Goal: Transaction & Acquisition: Purchase product/service

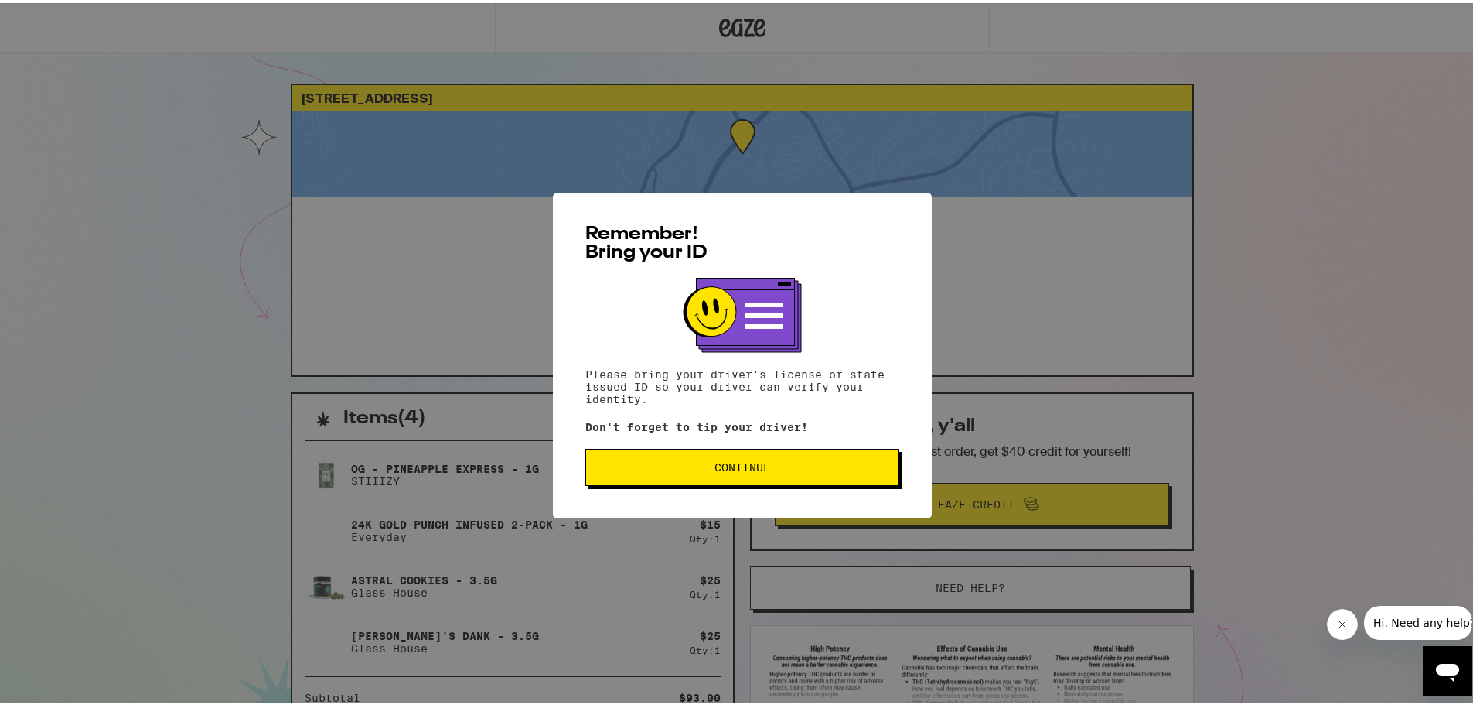
click at [641, 468] on span "Continue" at bounding box center [743, 464] width 288 height 11
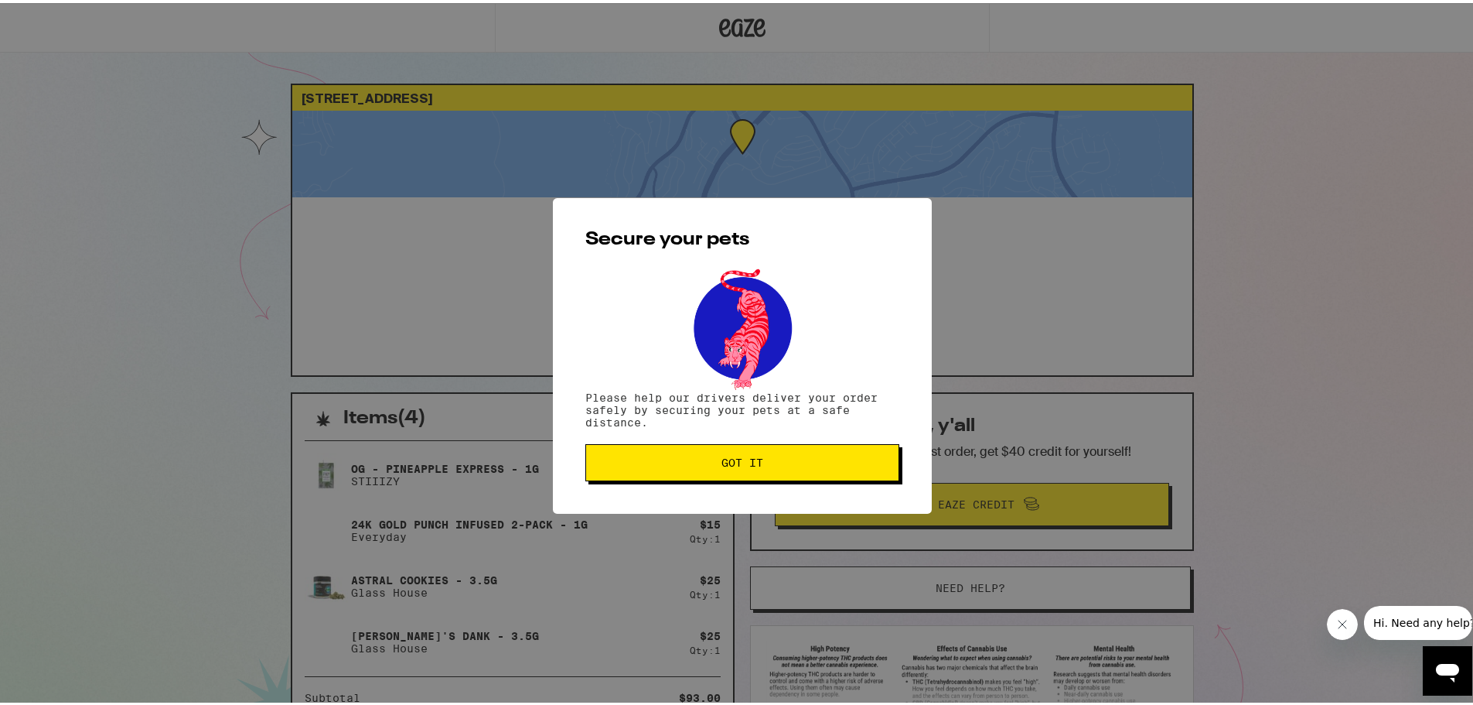
click at [660, 465] on span "Got it" at bounding box center [743, 459] width 288 height 11
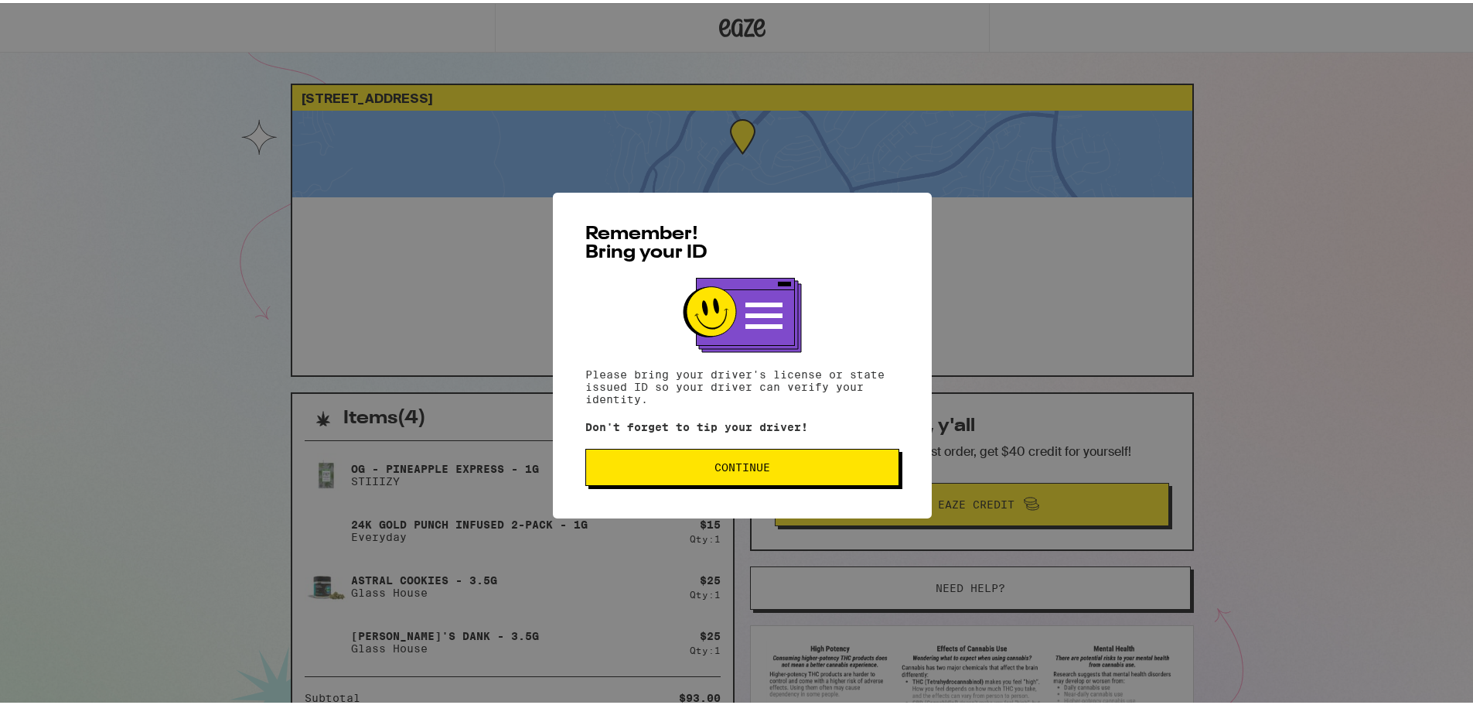
click at [663, 489] on div "Remember! Bring your ID Please bring your driver's license or state issued ID s…" at bounding box center [742, 352] width 379 height 326
click at [671, 445] on div "Remember! Bring your ID Please bring your driver's license or state issued ID s…" at bounding box center [742, 352] width 379 height 326
click at [675, 464] on span "Continue" at bounding box center [743, 464] width 288 height 11
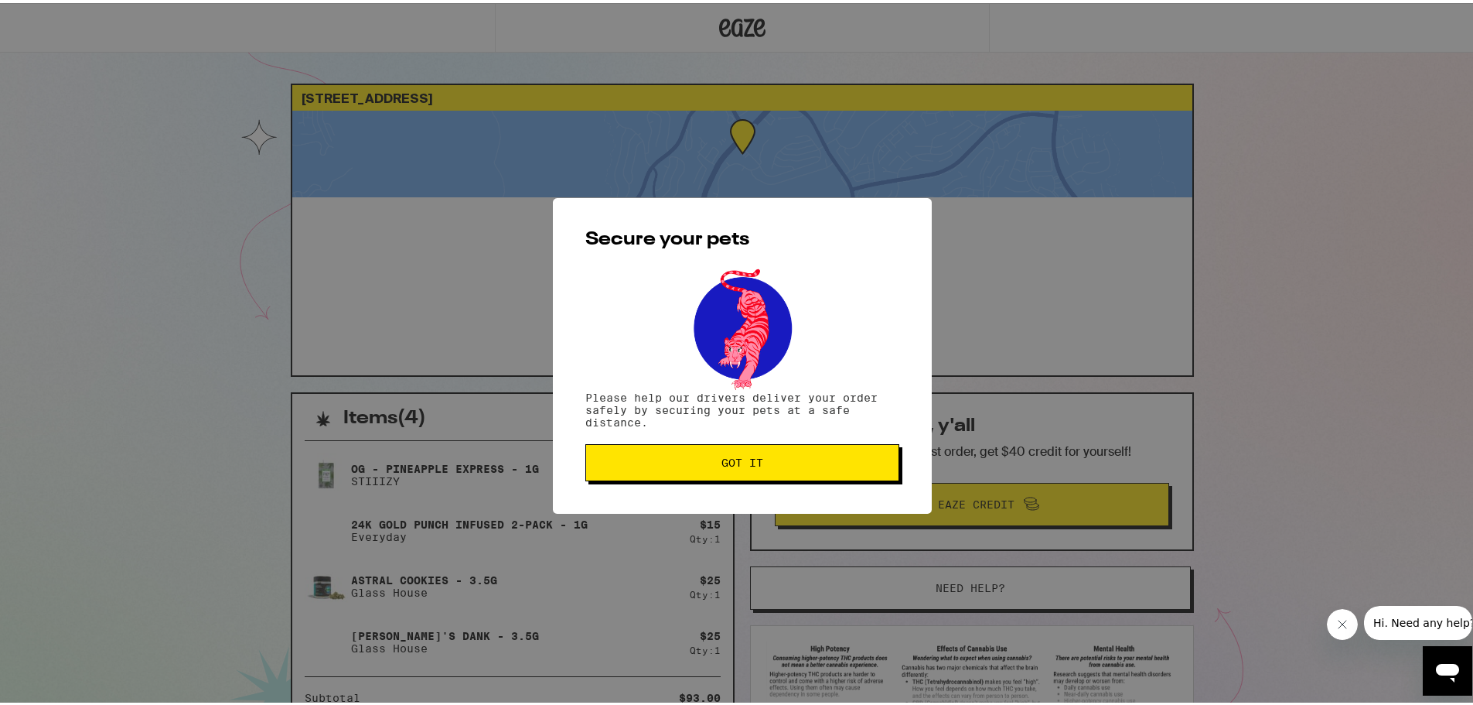
click at [616, 469] on button "Got it" at bounding box center [743, 459] width 314 height 37
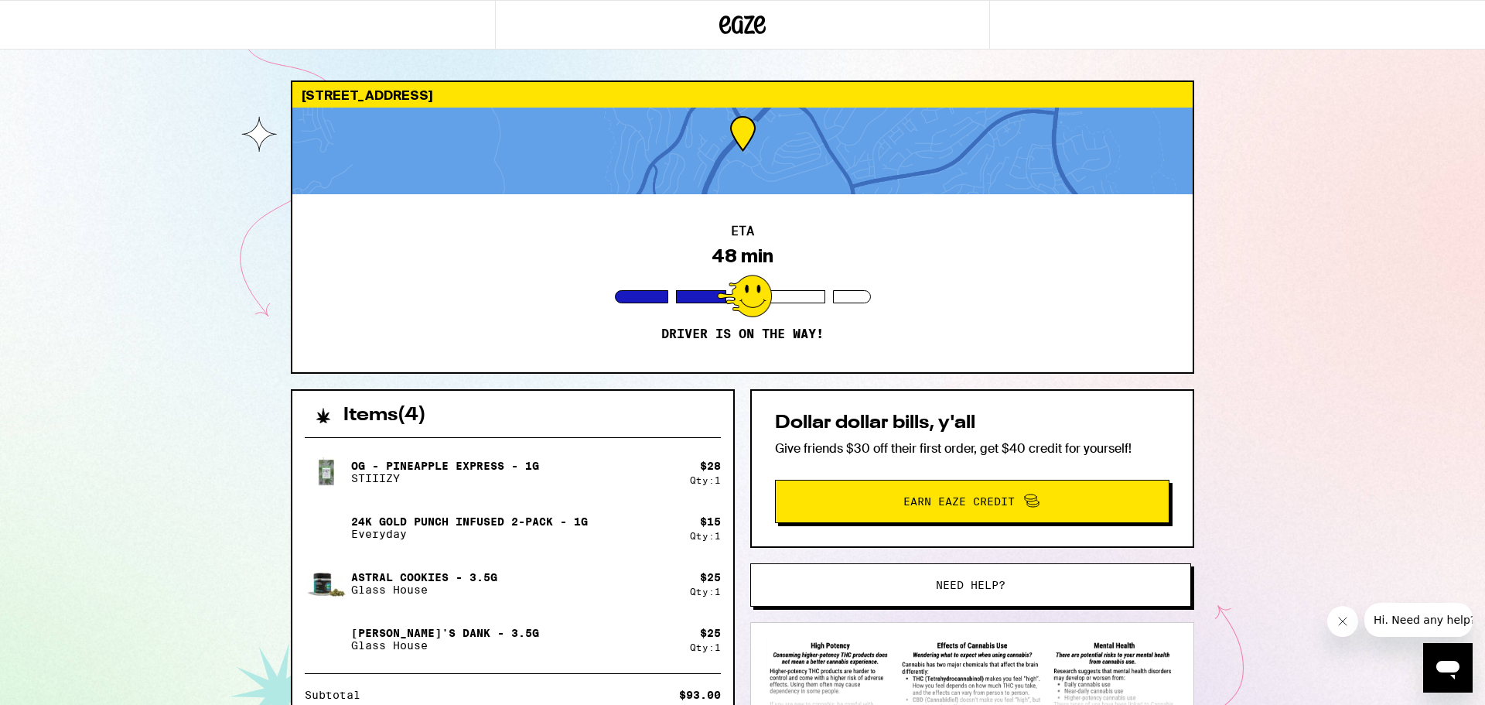
click at [141, 87] on div "23732 Hillhurst Dr Laguna Niguel 92677 ETA 48 min Driver is on the way! Items (…" at bounding box center [742, 459] width 1485 height 918
click at [125, 141] on div "23732 Hillhurst Dr Laguna Niguel 92677 ETA 45 min Driver is on the way! Items (…" at bounding box center [742, 459] width 1485 height 918
click at [1347, 625] on icon "Close message from company" at bounding box center [1342, 621] width 12 height 12
click at [955, 693] on img at bounding box center [971, 674] width 411 height 72
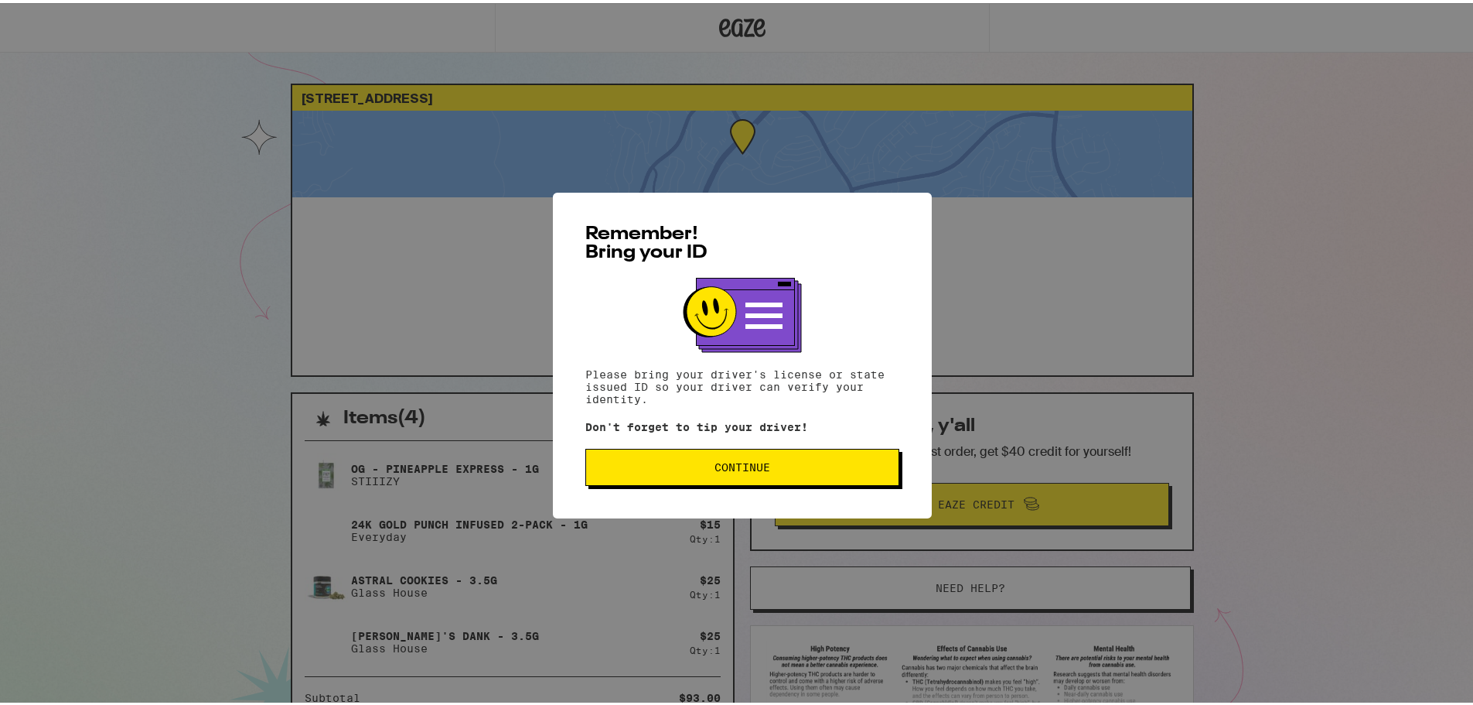
click at [722, 476] on button "Continue" at bounding box center [743, 464] width 314 height 37
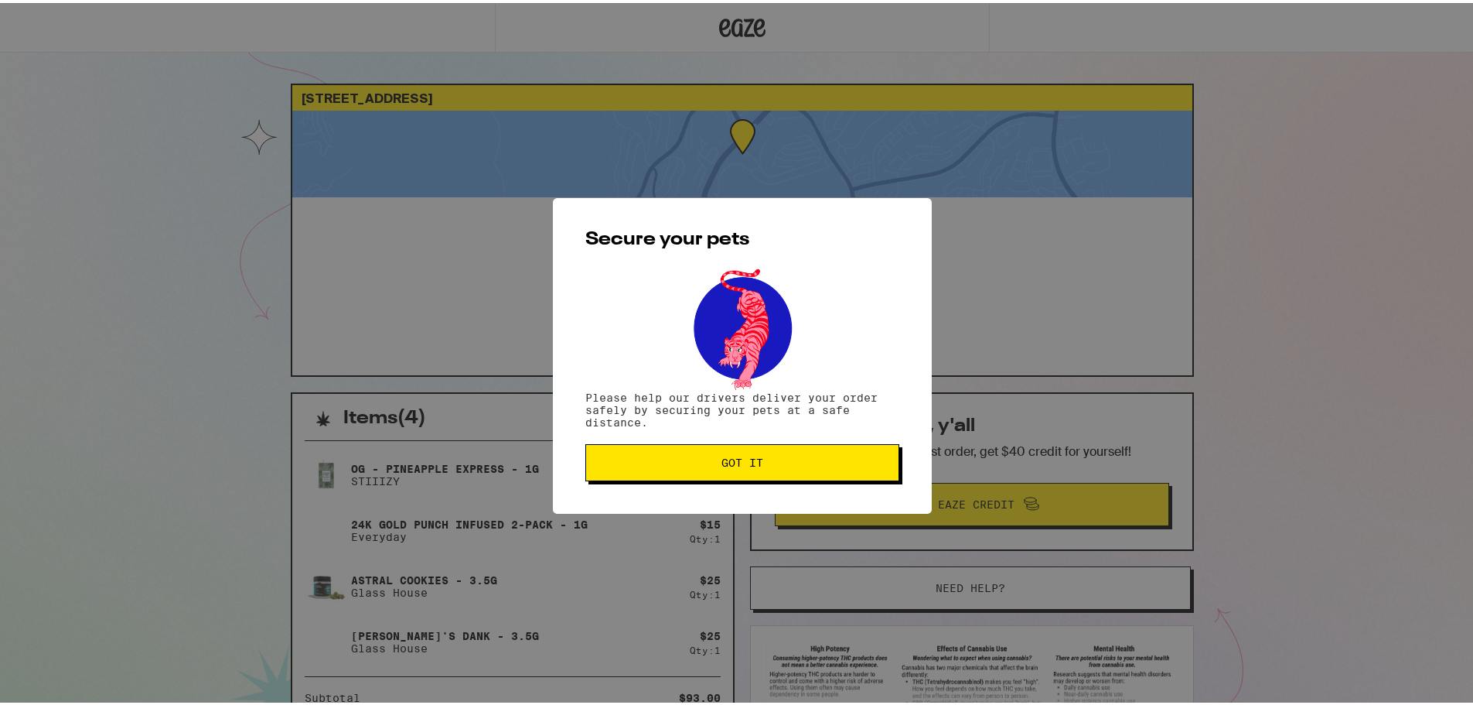
click at [712, 465] on span "Got it" at bounding box center [743, 459] width 288 height 11
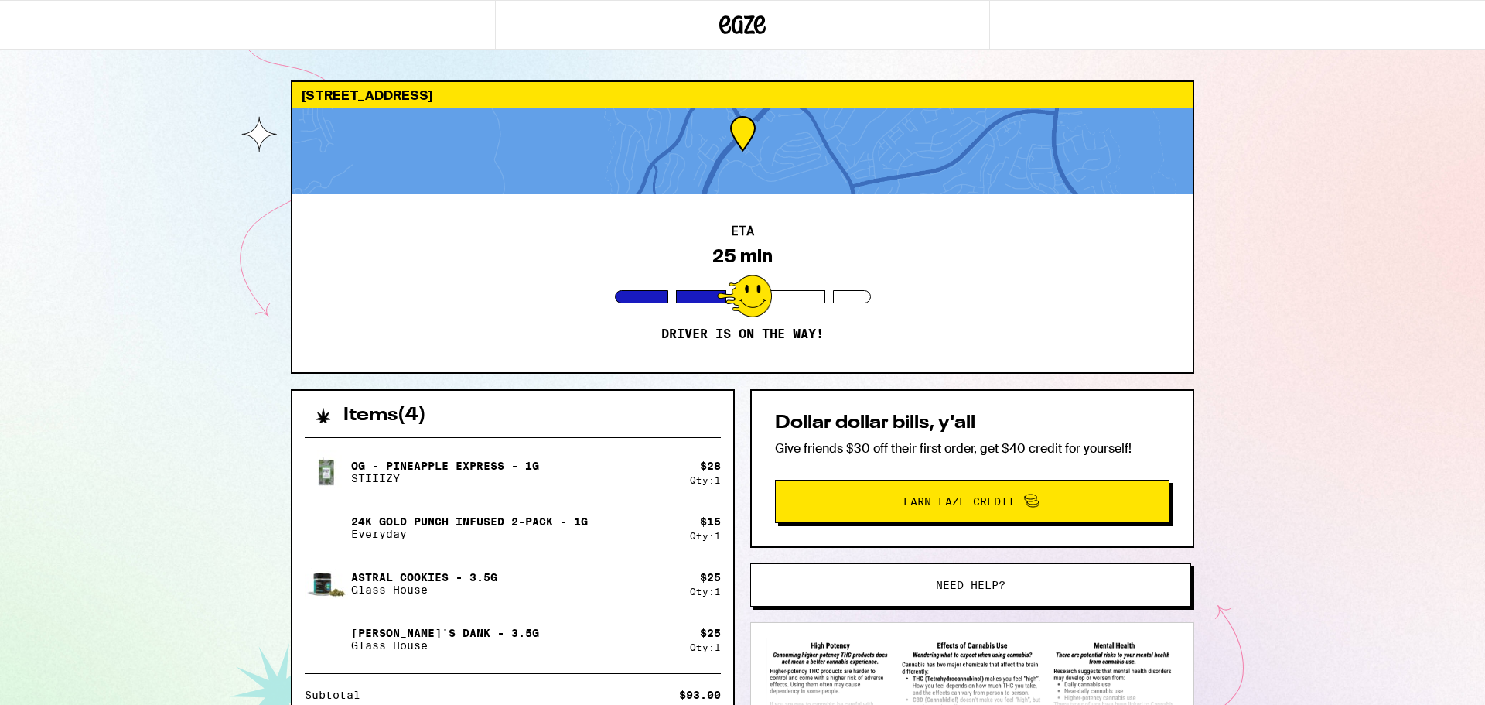
click at [735, 473] on div "Items ( 4 ) OG - Pineapple Express - 1g STIIIZY $ 28 Qty: 1 24k Gold Punch Infu…" at bounding box center [742, 653] width 903 height 529
click at [739, 472] on div "Items ( 4 ) OG - Pineapple Express - 1g STIIIZY $ 28 Qty: 1 24k Gold Punch Infu…" at bounding box center [742, 653] width 903 height 529
click at [646, 298] on div at bounding box center [641, 296] width 53 height 13
click at [117, 179] on div "[STREET_ADDRESS] 18 min Driver is on the way! Items ( 4 ) OG - Pineapple Expres…" at bounding box center [742, 459] width 1485 height 918
click at [1285, 243] on div "[STREET_ADDRESS] 18 min Driver is on the way! Items ( 4 ) OG - Pineapple Expres…" at bounding box center [742, 459] width 1485 height 918
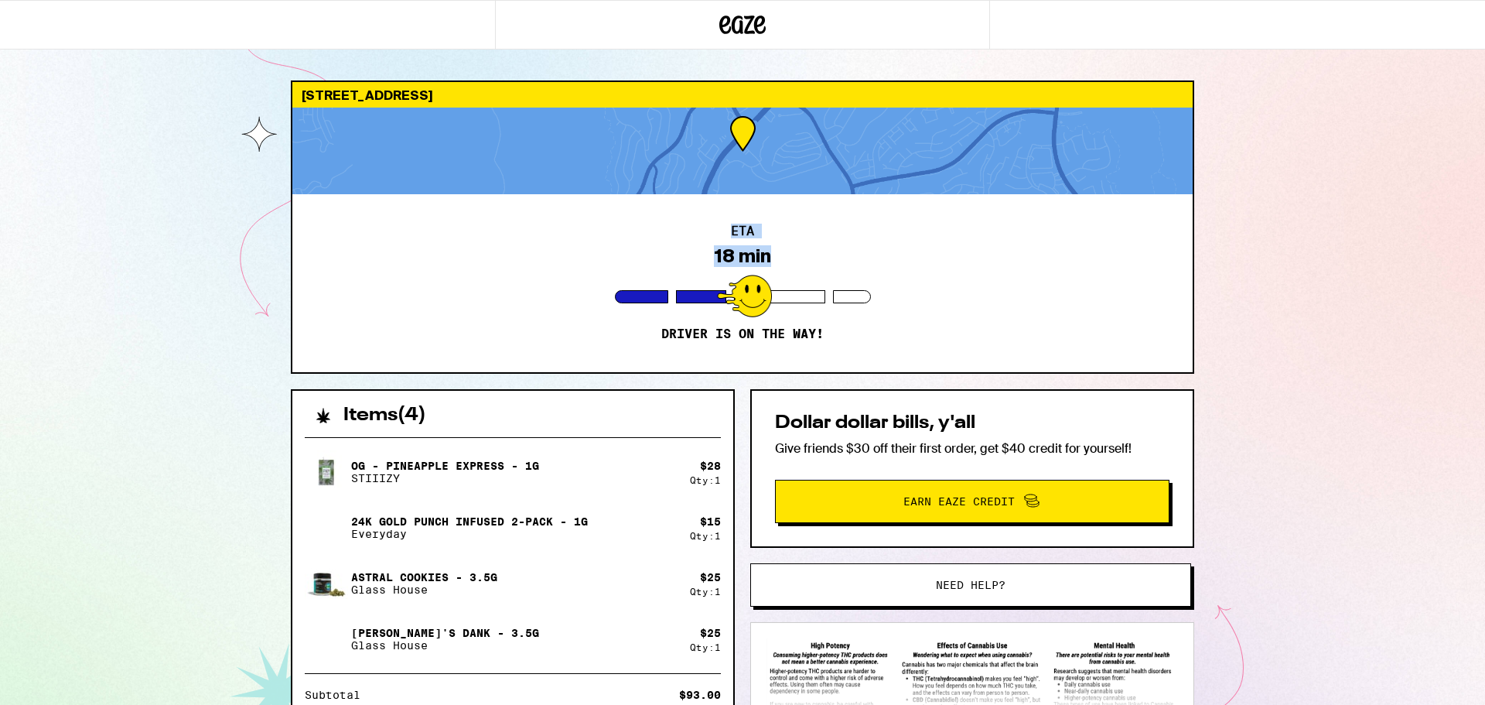
drag, startPoint x: 1275, startPoint y: 135, endPoint x: 1324, endPoint y: 213, distance: 91.4
click at [1324, 213] on div "[STREET_ADDRESS] 18 min Driver is on the way! Items ( 4 ) OG - Pineapple Expres…" at bounding box center [742, 459] width 1485 height 918
click at [1303, 186] on div "[STREET_ADDRESS] 18 min Driver is on the way! Items ( 4 ) OG - Pineapple Expres…" at bounding box center [742, 459] width 1485 height 918
drag, startPoint x: 1303, startPoint y: 186, endPoint x: 1326, endPoint y: 205, distance: 29.7
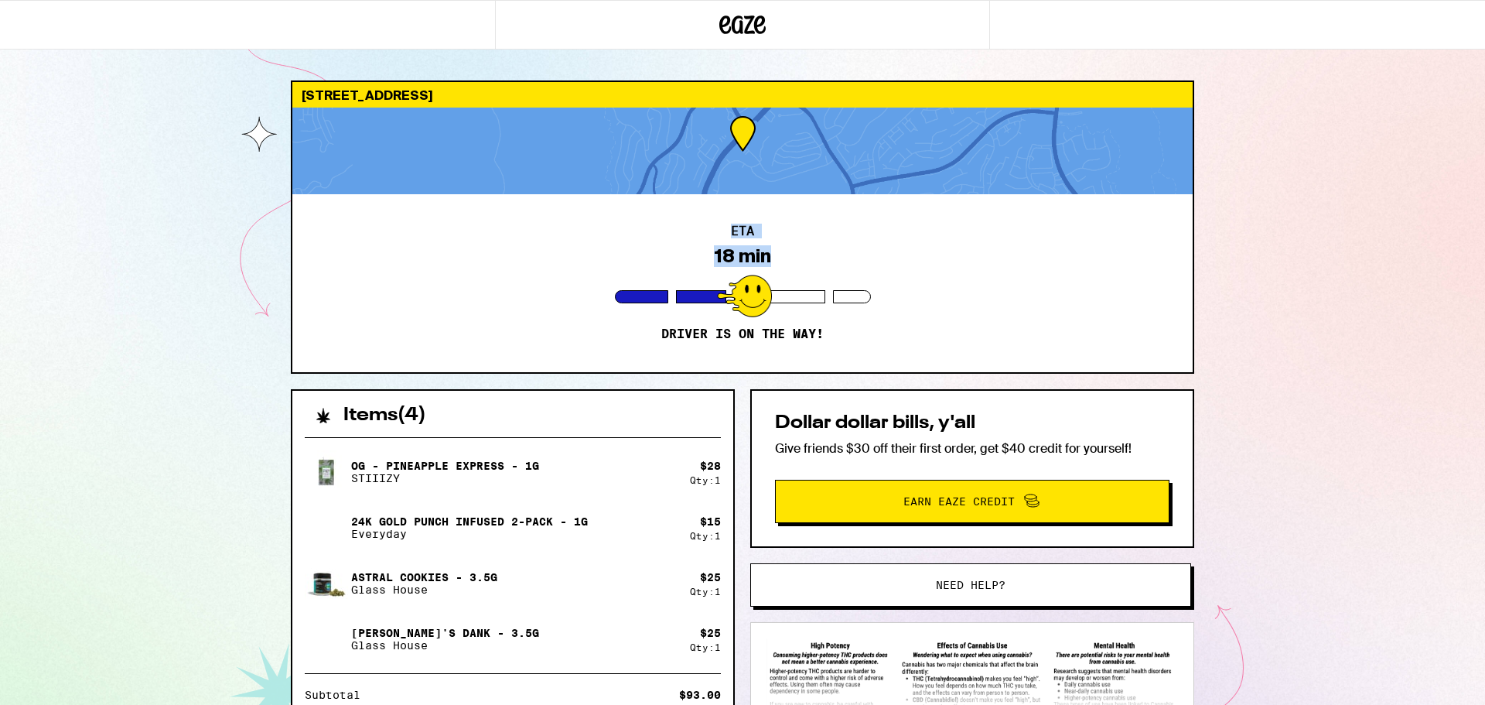
click at [1326, 205] on div "[STREET_ADDRESS] 18 min Driver is on the way! Items ( 4 ) OG - Pineapple Expres…" at bounding box center [742, 459] width 1485 height 918
click at [189, 130] on div "[STREET_ADDRESS] 18 min Driver is on the way! Items ( 4 ) OG - Pineapple Expres…" at bounding box center [742, 459] width 1485 height 918
drag, startPoint x: 169, startPoint y: 95, endPoint x: 220, endPoint y: 125, distance: 58.9
click at [220, 125] on div "[STREET_ADDRESS] 18 min Driver is on the way! Items ( 4 ) OG - Pineapple Expres…" at bounding box center [742, 459] width 1485 height 918
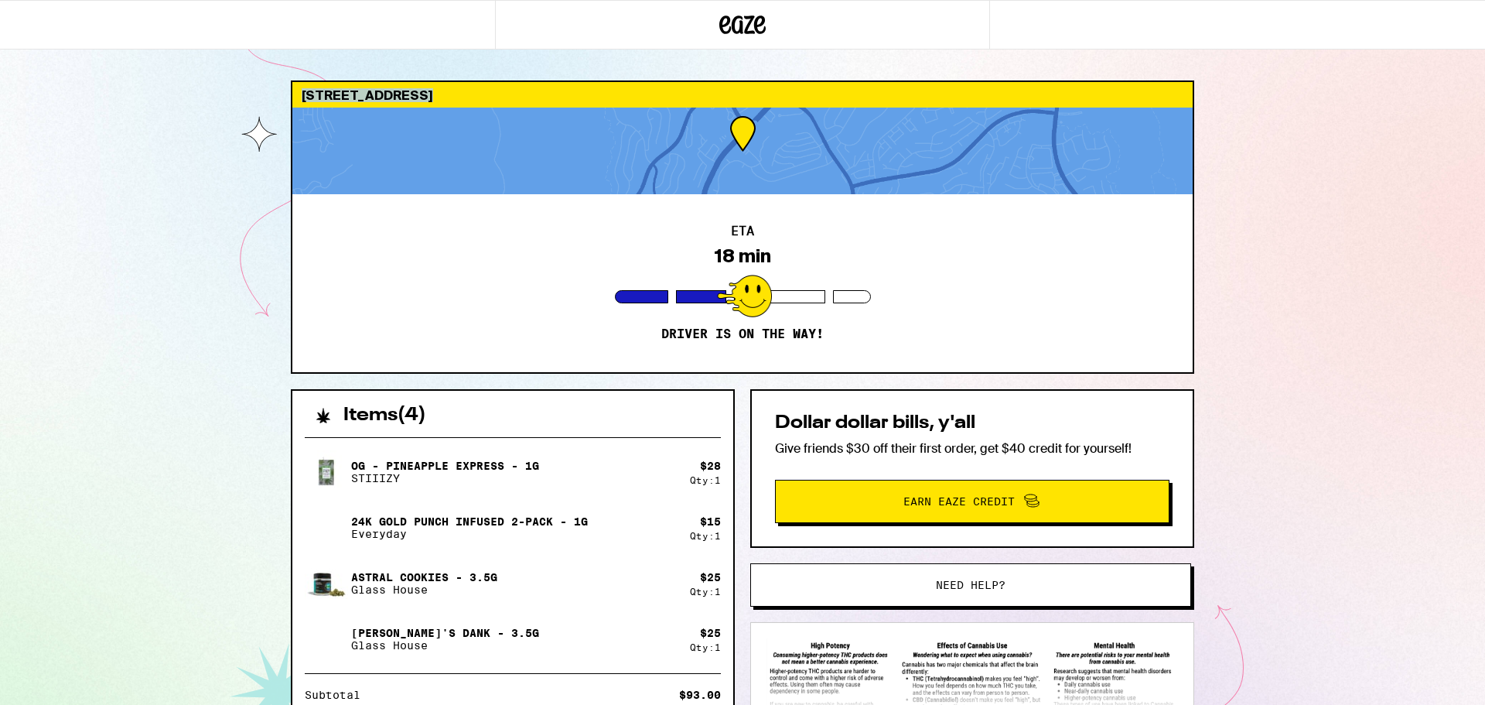
click at [213, 121] on div "[STREET_ADDRESS] 18 min Driver is on the way! Items ( 4 ) OG - Pineapple Expres…" at bounding box center [742, 459] width 1485 height 918
click at [210, 93] on div "[STREET_ADDRESS] 18 min Driver is on the way! Items ( 4 ) OG - Pineapple Expres…" at bounding box center [742, 459] width 1485 height 918
click at [623, 390] on div "Items ( 4 ) OG - Pineapple Express - 1g STIIIZY $ 28 Qty: 1 24k Gold Punch Infu…" at bounding box center [513, 622] width 444 height 467
click at [620, 388] on div "[STREET_ADDRESS] 14 min Driver is on the way! Items ( 4 ) OG - Pineapple Expres…" at bounding box center [742, 499] width 928 height 838
click at [661, 409] on div "Items ( 4 )" at bounding box center [512, 408] width 441 height 34
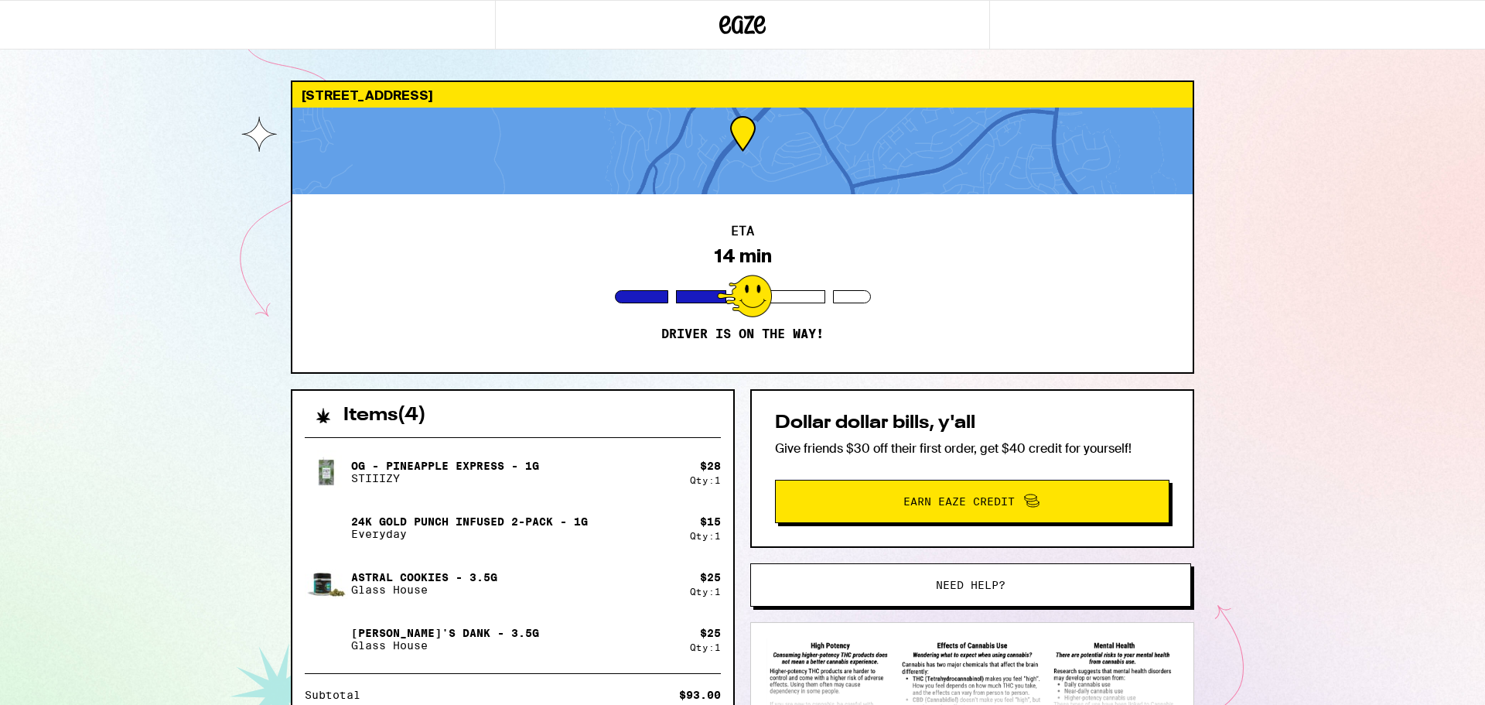
drag, startPoint x: 668, startPoint y: 425, endPoint x: 623, endPoint y: 425, distance: 44.9
click at [623, 425] on div "OG - Pineapple Express - 1g STIIIZY $ 28 Qty: 1 24k Gold Punch Infused 2-Pack -…" at bounding box center [512, 640] width 441 height 430
click at [624, 425] on div "OG - Pineapple Express - 1g STIIIZY $ 28 Qty: 1 24k Gold Punch Infused 2-Pack -…" at bounding box center [512, 640] width 441 height 430
drag, startPoint x: 603, startPoint y: 422, endPoint x: 675, endPoint y: 422, distance: 71.9
click at [675, 422] on div "Items ( 4 )" at bounding box center [512, 408] width 441 height 34
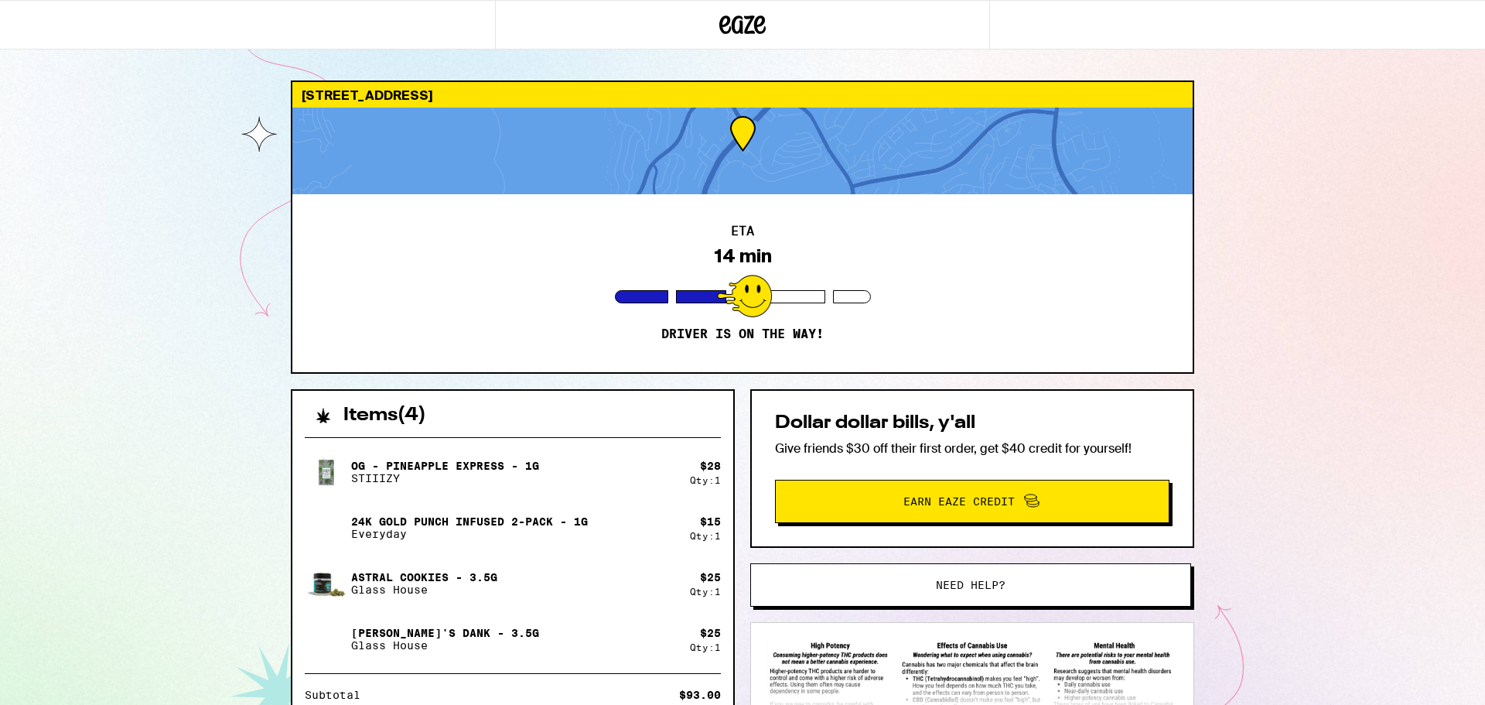
drag, startPoint x: 674, startPoint y: 418, endPoint x: 617, endPoint y: 424, distance: 56.7
click at [621, 425] on div "Items ( 4 ) OG - Pineapple Express - 1g STIIIZY $ 28 Qty: 1 24k Gold Punch Infu…" at bounding box center [513, 622] width 444 height 467
click at [613, 422] on div "Items ( 4 )" at bounding box center [512, 408] width 441 height 34
click at [620, 436] on div "OG - Pineapple Express - 1g STIIIZY $ 28 Qty: 1 24k Gold Punch Infused 2-Pack -…" at bounding box center [512, 640] width 441 height 430
drag, startPoint x: 487, startPoint y: 234, endPoint x: 847, endPoint y: 251, distance: 360.1
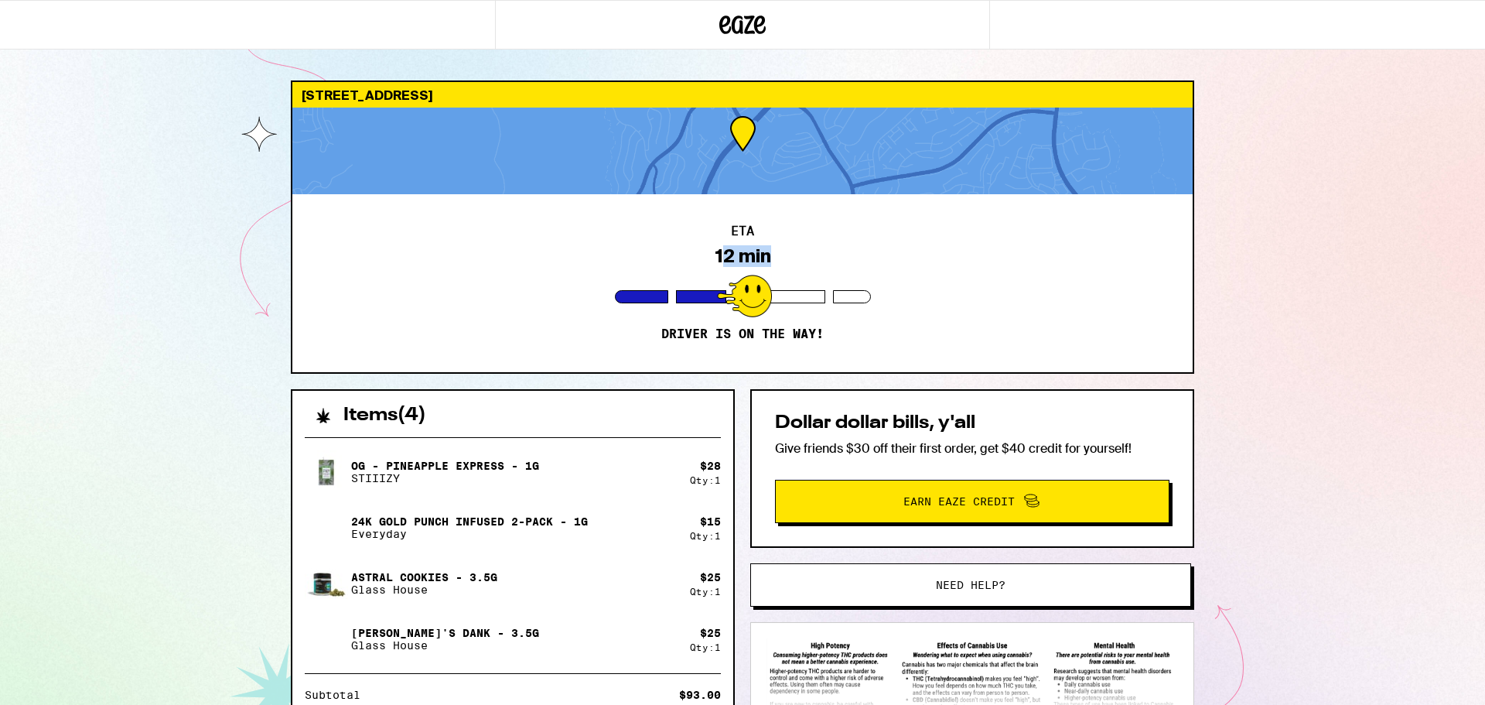
click at [739, 250] on div "ETA 12 min Driver is on the way!" at bounding box center [742, 283] width 900 height 178
click at [847, 251] on div "ETA 12 min Driver is on the way!" at bounding box center [742, 283] width 900 height 178
drag, startPoint x: 718, startPoint y: 245, endPoint x: 701, endPoint y: 245, distance: 17.0
click at [701, 245] on div "ETA 12 min Driver is on the way!" at bounding box center [742, 283] width 900 height 178
click at [700, 245] on div "ETA 13 min Driver is on the way!" at bounding box center [742, 283] width 900 height 178
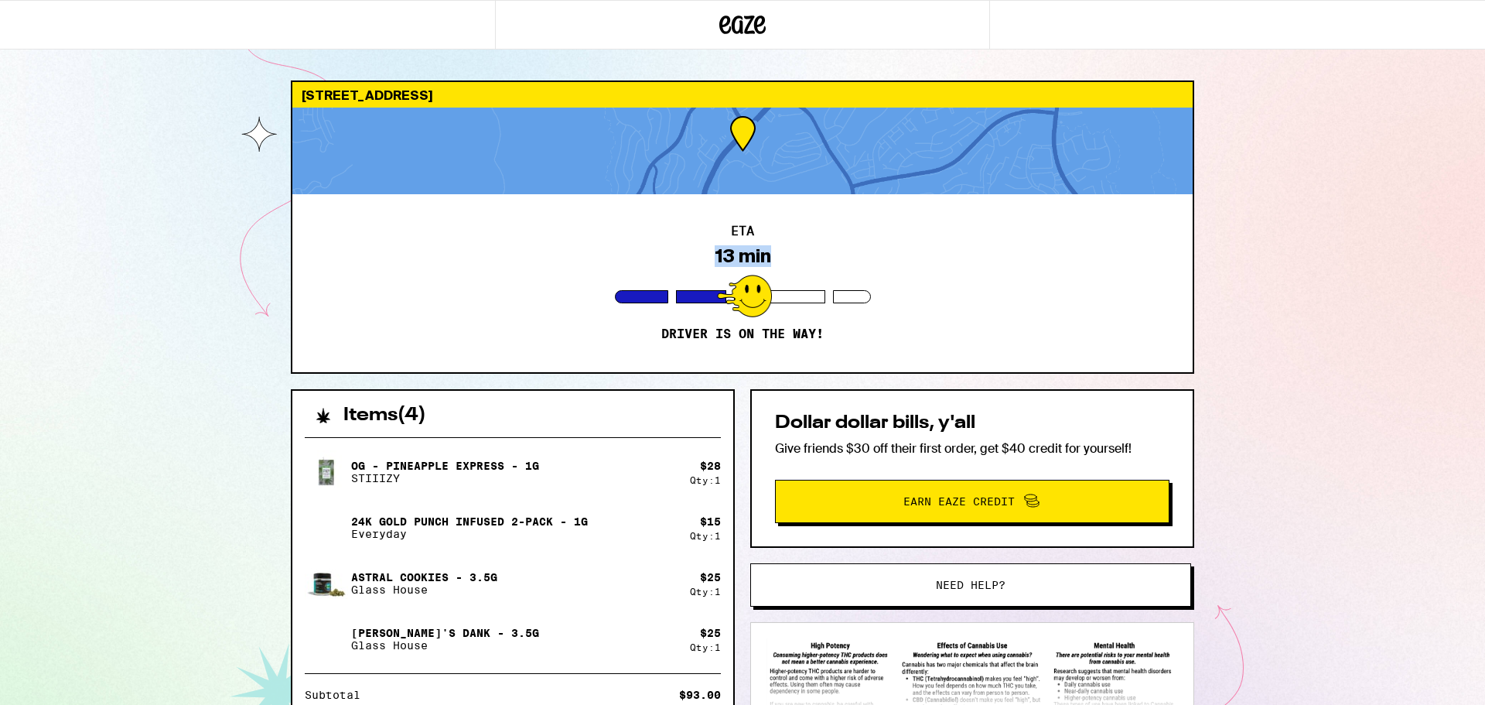
drag, startPoint x: 702, startPoint y: 246, endPoint x: 784, endPoint y: 249, distance: 81.3
click at [777, 249] on div "ETA 13 min Driver is on the way!" at bounding box center [742, 283] width 900 height 178
click at [784, 249] on div "ETA 13 min Driver is on the way!" at bounding box center [742, 283] width 900 height 178
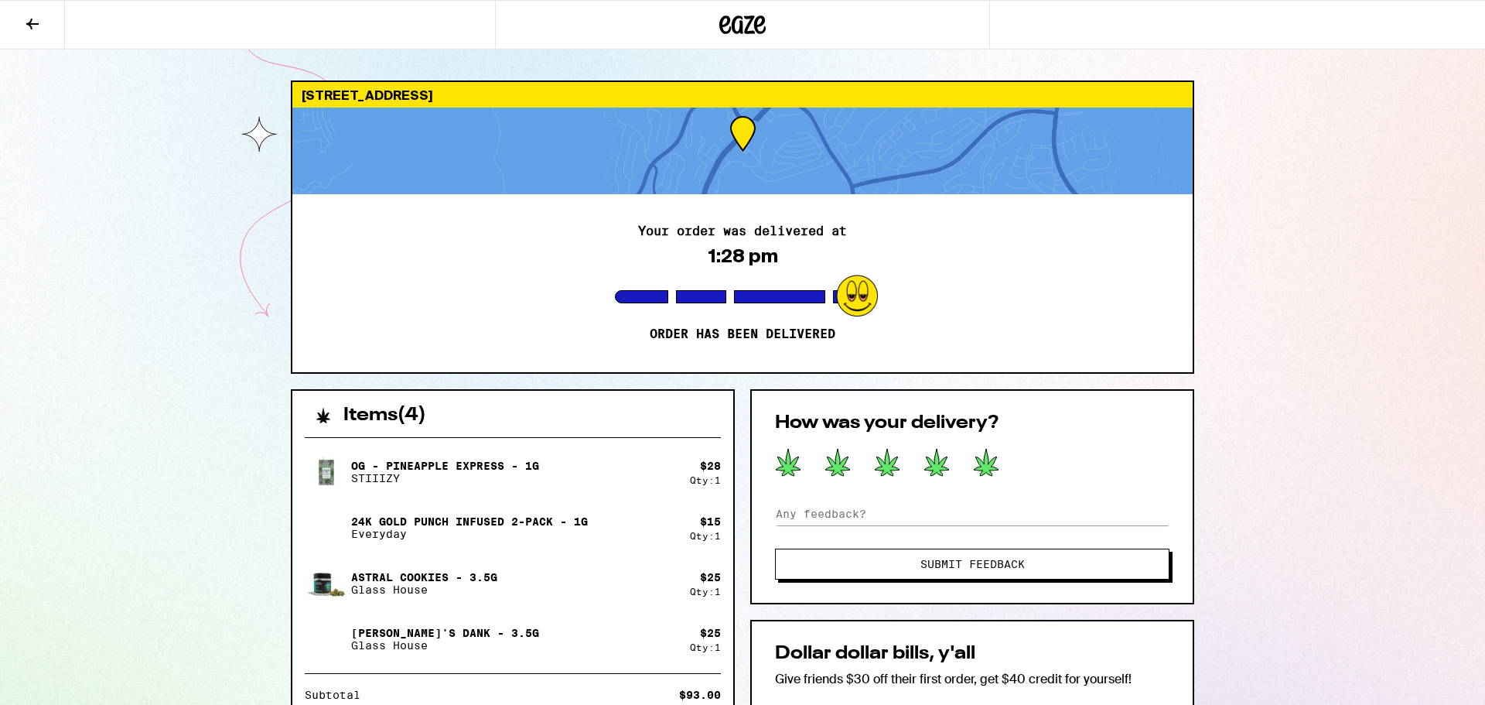
click at [981, 459] on icon at bounding box center [986, 462] width 26 height 29
click at [910, 551] on button "Submit Feedback" at bounding box center [972, 563] width 394 height 31
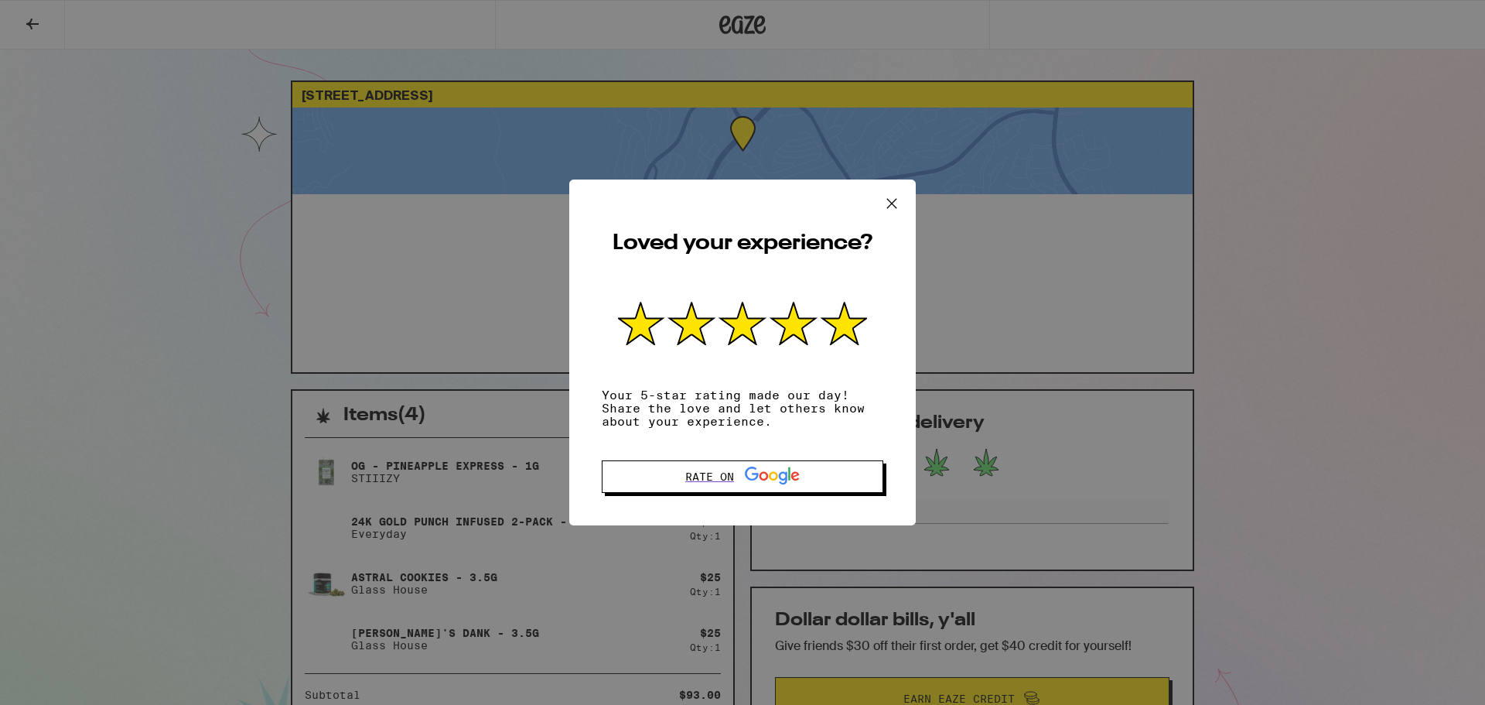
click at [901, 199] on icon at bounding box center [891, 203] width 23 height 23
